Goal: Task Accomplishment & Management: Manage account settings

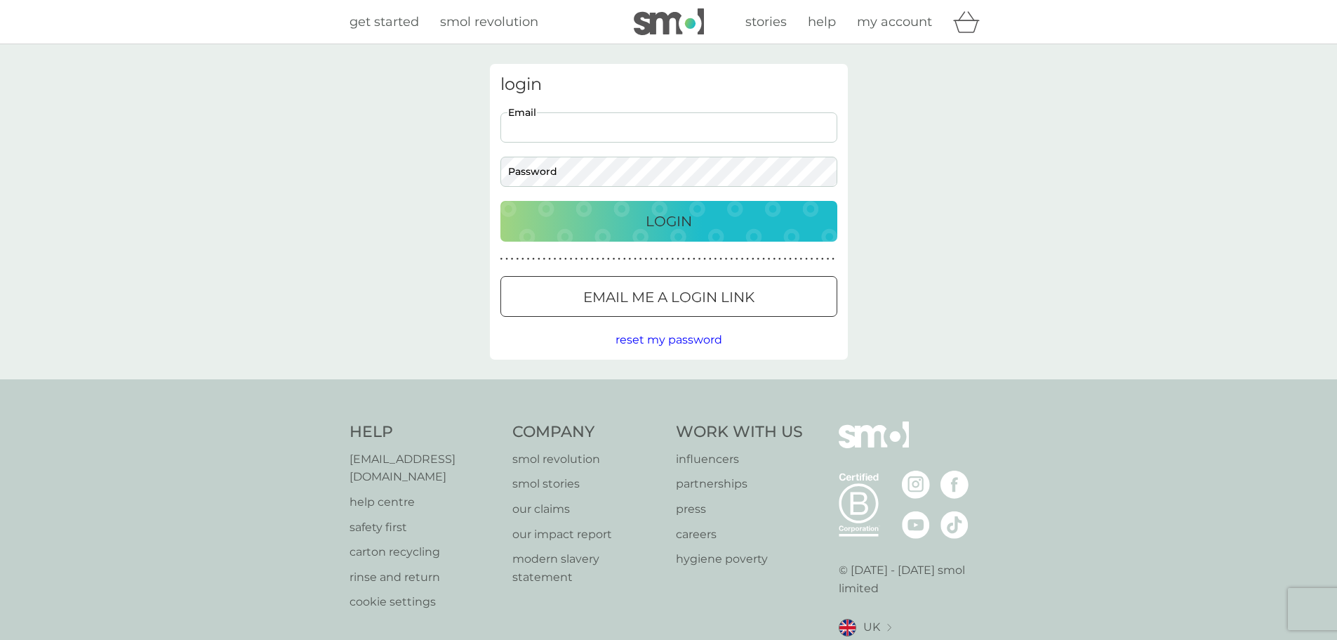
click at [662, 126] on input "Email" at bounding box center [669, 127] width 337 height 30
type input "justinbowenuk@outlook.com"
click at [665, 220] on p "Login" at bounding box center [669, 221] width 46 height 22
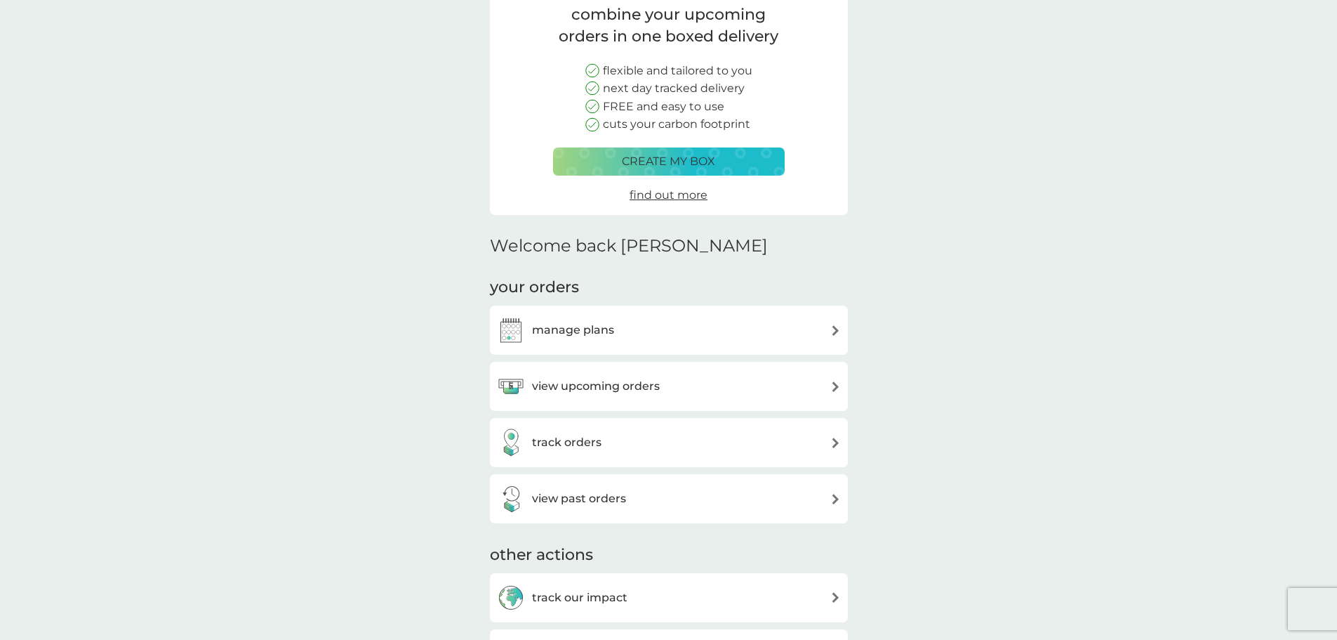
scroll to position [211, 0]
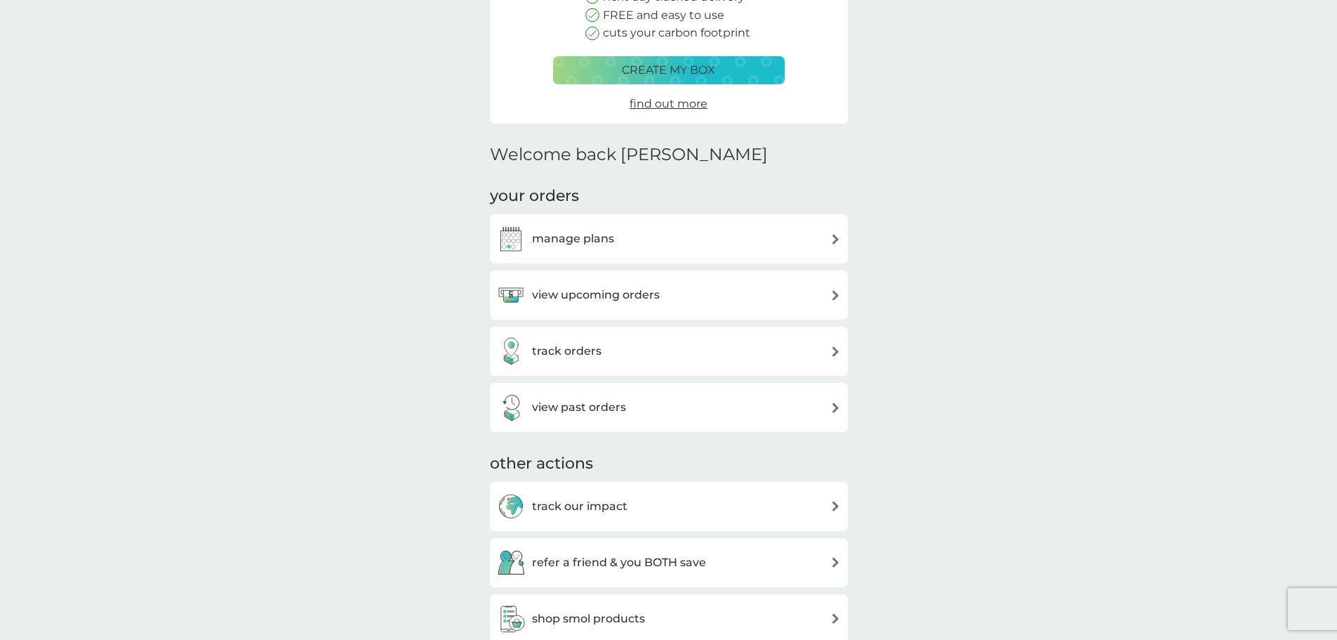
click at [590, 237] on h3 "manage plans" at bounding box center [573, 239] width 82 height 18
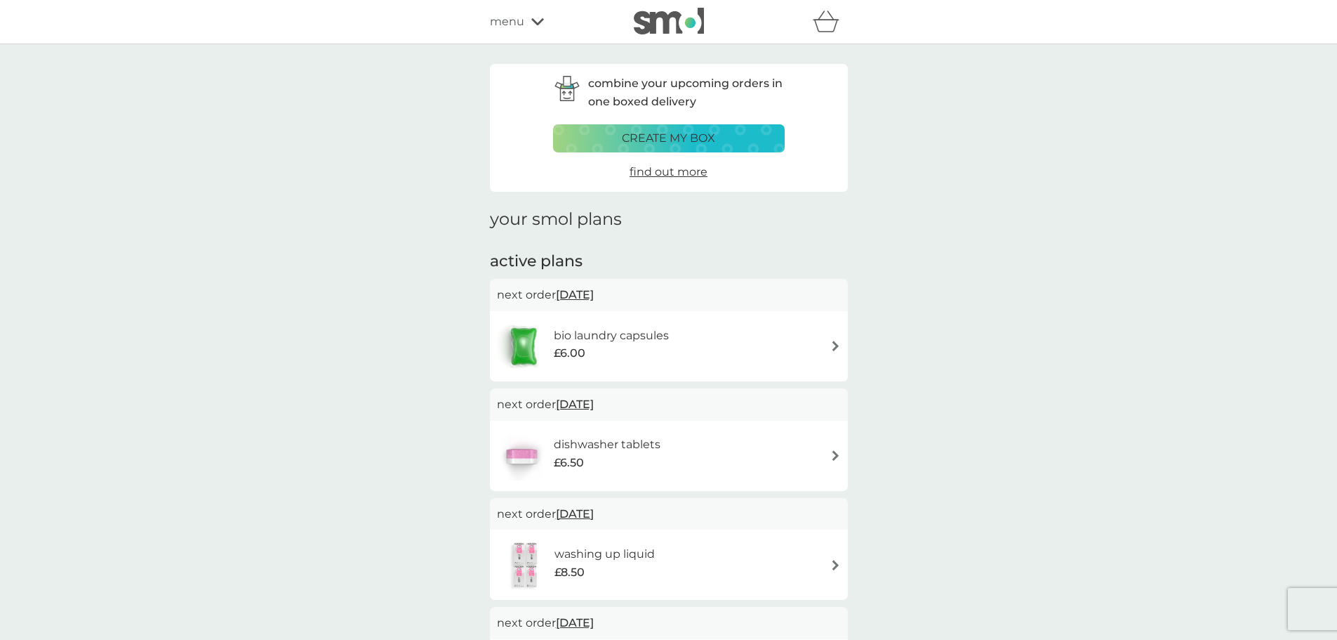
click at [656, 339] on h6 "bio laundry capsules" at bounding box center [611, 335] width 115 height 18
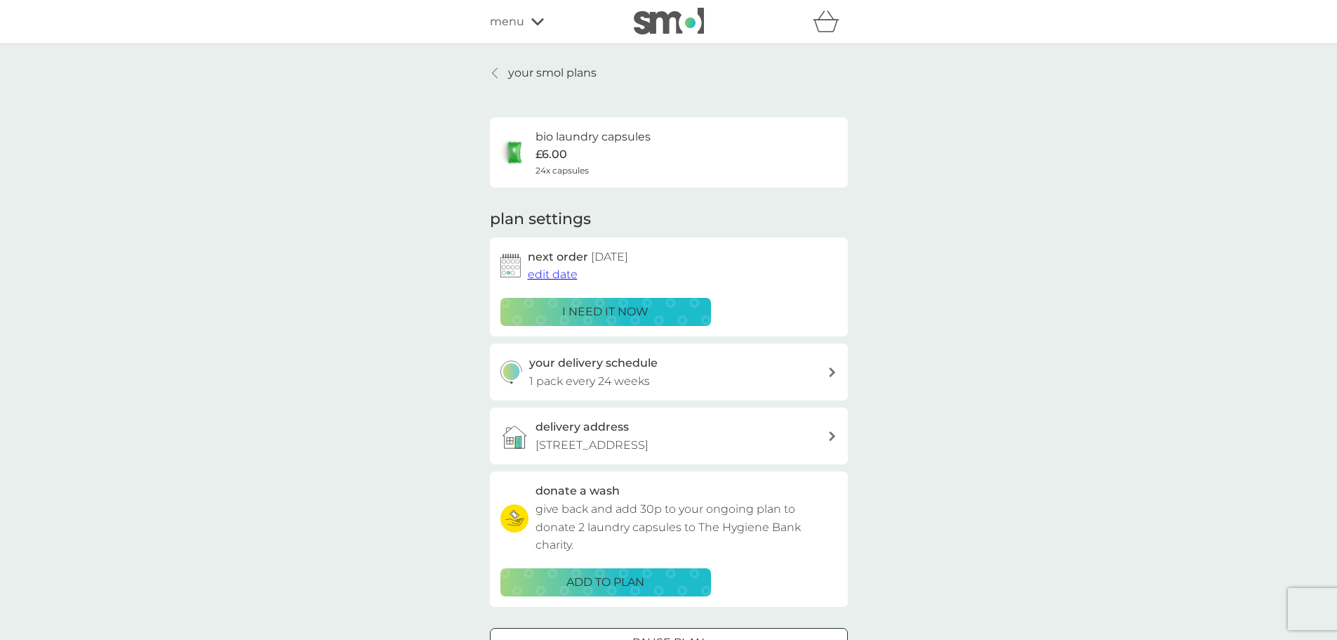
click at [615, 308] on p "i need it now" at bounding box center [605, 312] width 86 height 18
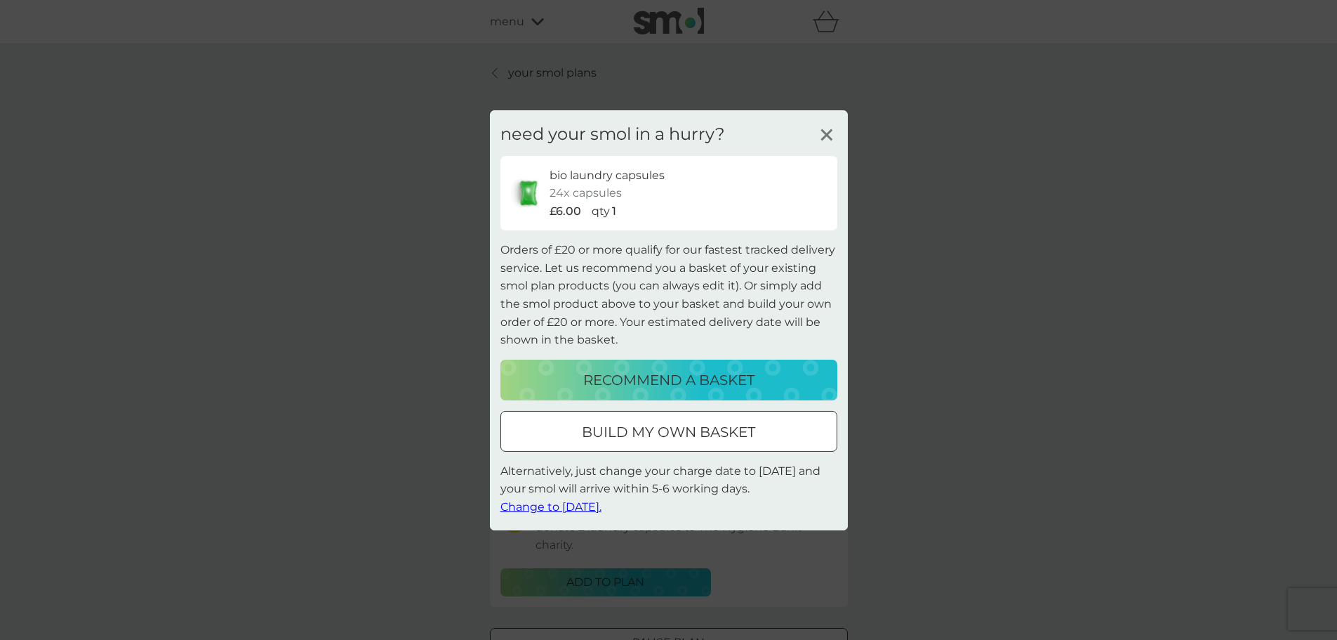
click at [562, 505] on span "Change to [DATE]." at bounding box center [551, 506] width 101 height 13
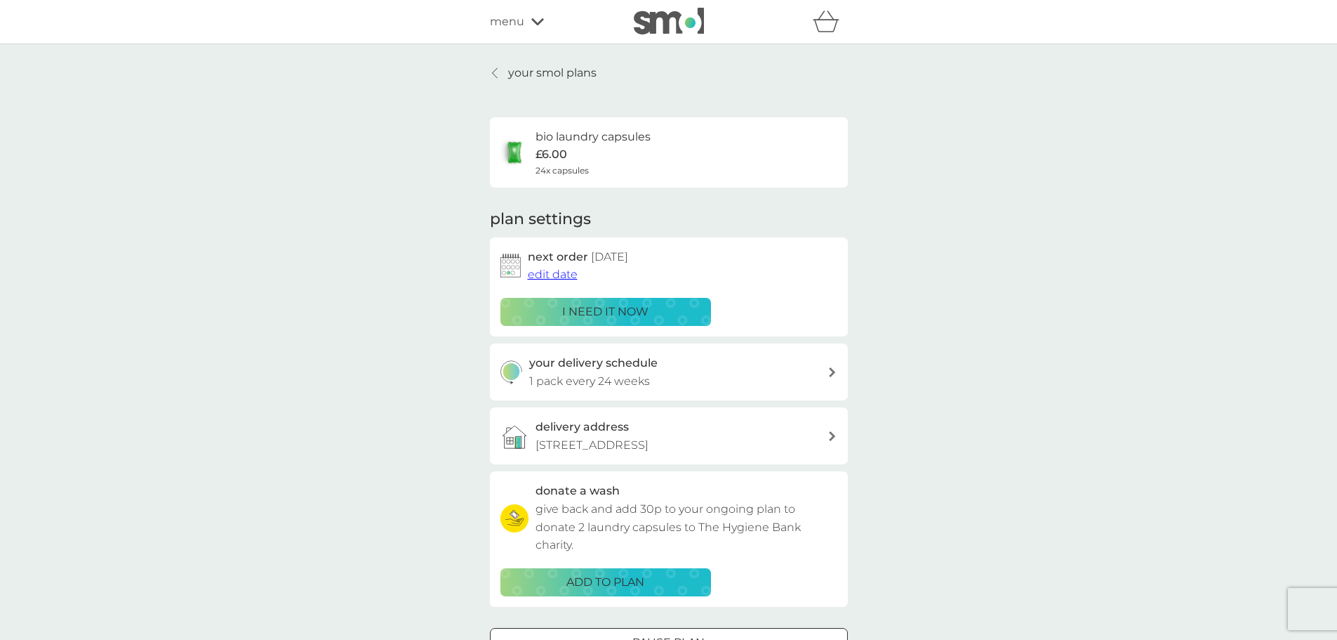
click at [490, 72] on link "your smol plans" at bounding box center [543, 73] width 107 height 18
